Goal: Information Seeking & Learning: Learn about a topic

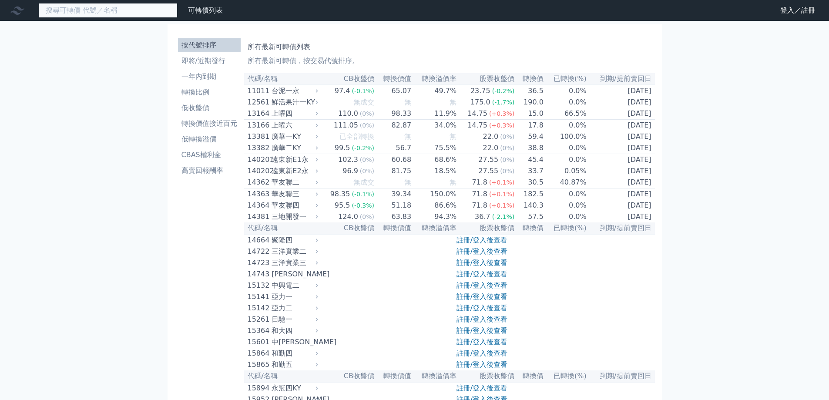
click at [104, 11] on input at bounding box center [107, 10] width 139 height 15
type input "8299"
click at [110, 12] on input "8299" at bounding box center [107, 10] width 139 height 15
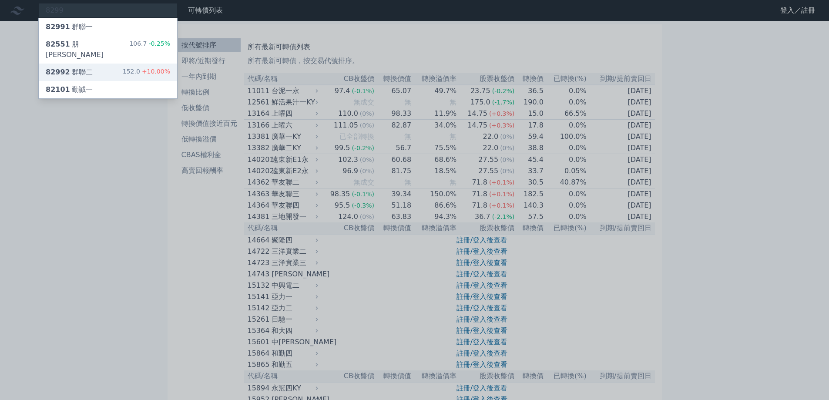
click at [116, 65] on div "82992 群聯二 152.0 +10.00%" at bounding box center [108, 72] width 138 height 17
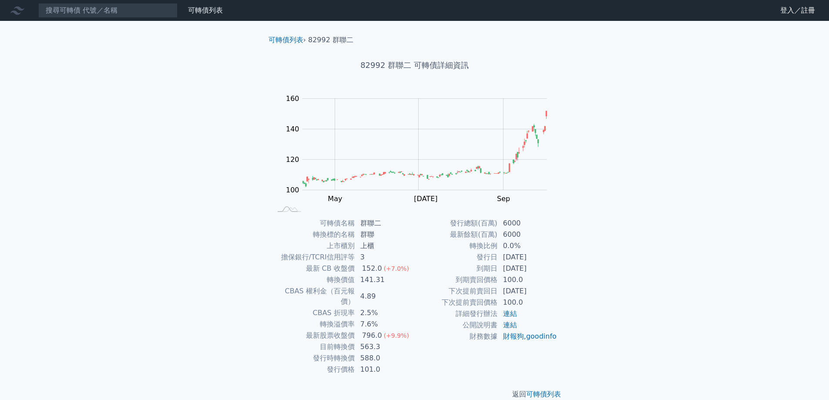
scroll to position [3, 0]
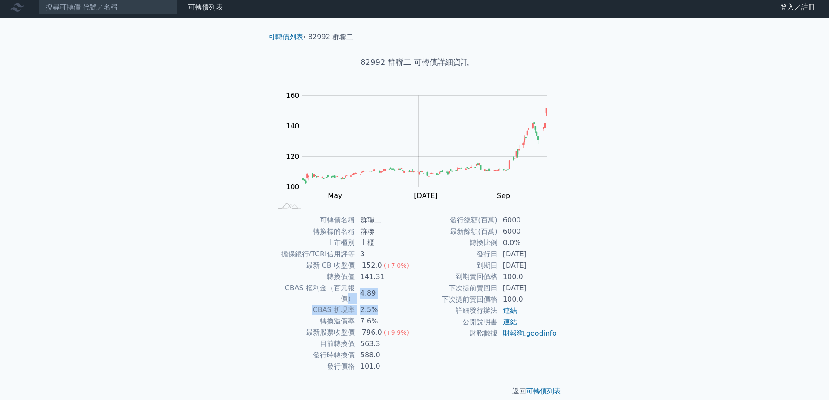
drag, startPoint x: 346, startPoint y: 290, endPoint x: 409, endPoint y: 302, distance: 64.2
click at [409, 302] on tbody "可轉債名稱 群聯二 轉換標的名稱 群聯 上市櫃別 上櫃 擔保銀行/TCRI信用評等 3 最新 CB 收盤價 152.0 (+7.0%) 轉換價值 141.31…" at bounding box center [343, 292] width 143 height 157
click at [409, 304] on td "2.5%" at bounding box center [385, 309] width 60 height 11
drag, startPoint x: 374, startPoint y: 336, endPoint x: 325, endPoint y: 334, distance: 48.8
click at [325, 338] on tr "目前轉換價 563.3" at bounding box center [343, 343] width 143 height 11
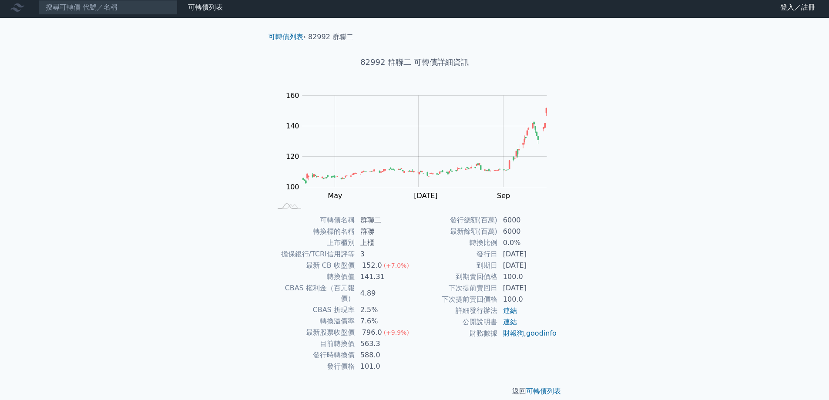
click at [405, 349] on td "588.0" at bounding box center [385, 354] width 60 height 11
drag, startPoint x: 382, startPoint y: 337, endPoint x: 322, endPoint y: 331, distance: 60.3
click at [322, 338] on tr "目前轉換價 563.3" at bounding box center [343, 343] width 143 height 11
click at [409, 349] on td "588.0" at bounding box center [385, 354] width 60 height 11
